Goal: Information Seeking & Learning: Learn about a topic

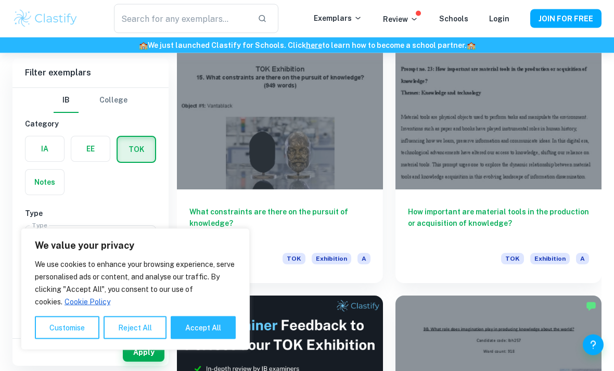
scroll to position [316, 0]
type input "'"
click at [320, 148] on div at bounding box center [280, 112] width 206 height 155
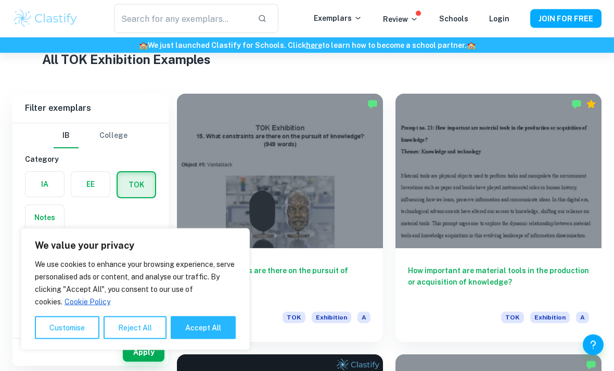
scroll to position [257, 0]
click at [435, 174] on div at bounding box center [499, 171] width 206 height 155
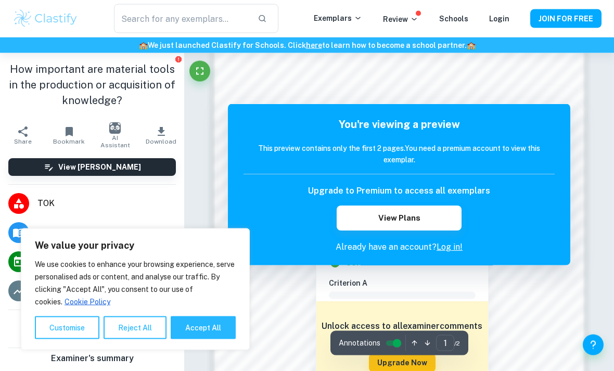
scroll to position [777, 0]
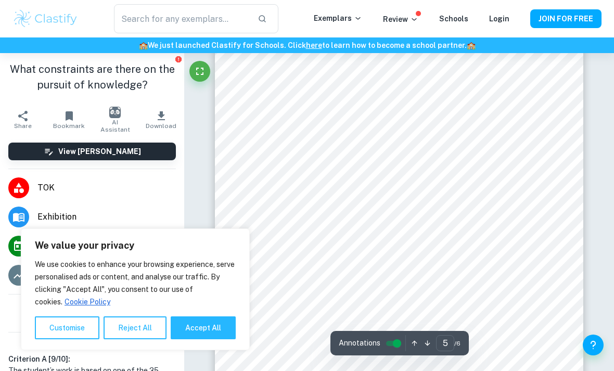
scroll to position [2081, 0]
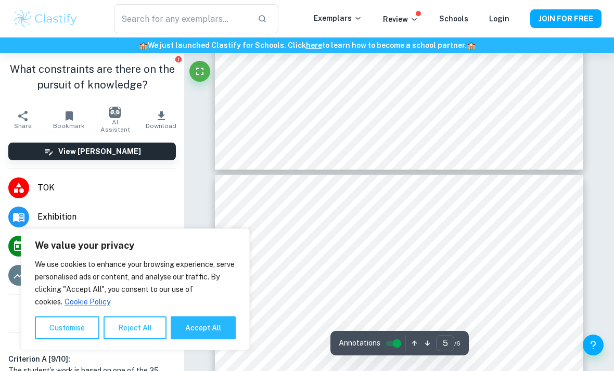
type input "4"
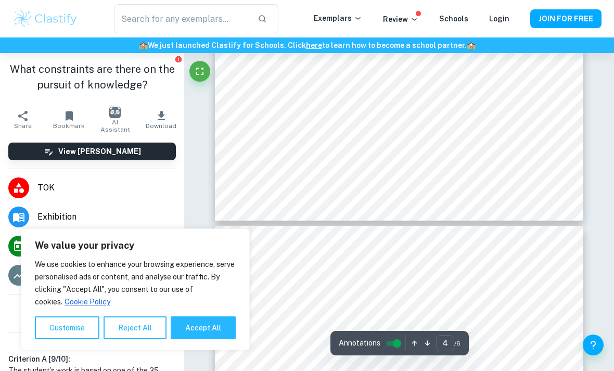
scroll to position [1883, 0]
